Goal: Find specific page/section

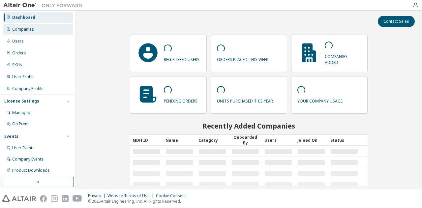
click at [23, 32] on div "Companies" at bounding box center [38, 29] width 70 height 11
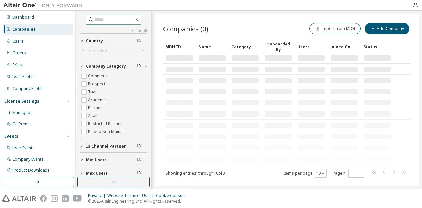
click at [112, 23] on span at bounding box center [113, 20] width 55 height 10
click at [112, 19] on input "text" at bounding box center [114, 20] width 40 height 7
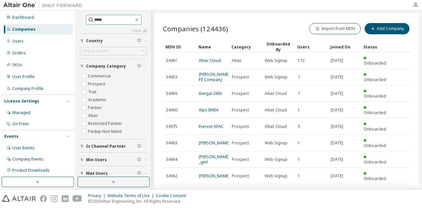
type input "*****"
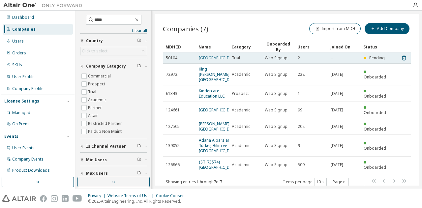
click at [206, 61] on link "[GEOGRAPHIC_DATA]" at bounding box center [219, 58] width 40 height 6
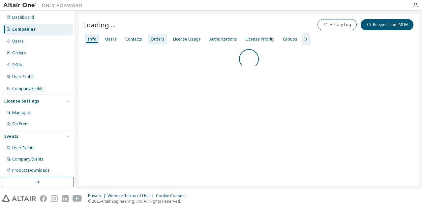
click at [158, 39] on div "Orders" at bounding box center [158, 39] width 14 height 5
